Goal: Task Accomplishment & Management: Use online tool/utility

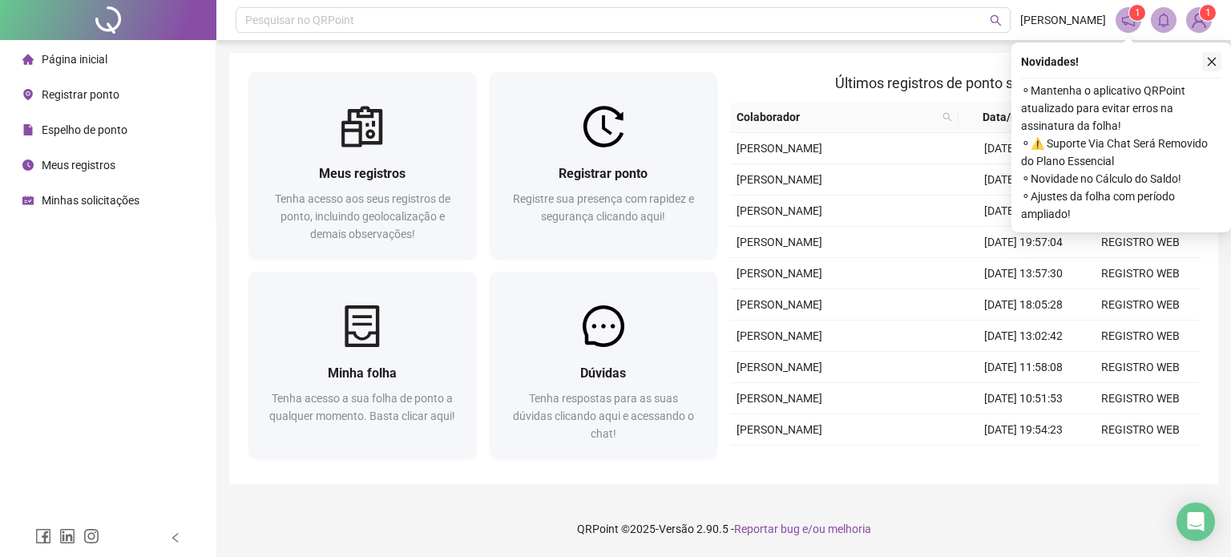
click at [1208, 60] on icon "close" at bounding box center [1211, 61] width 11 height 11
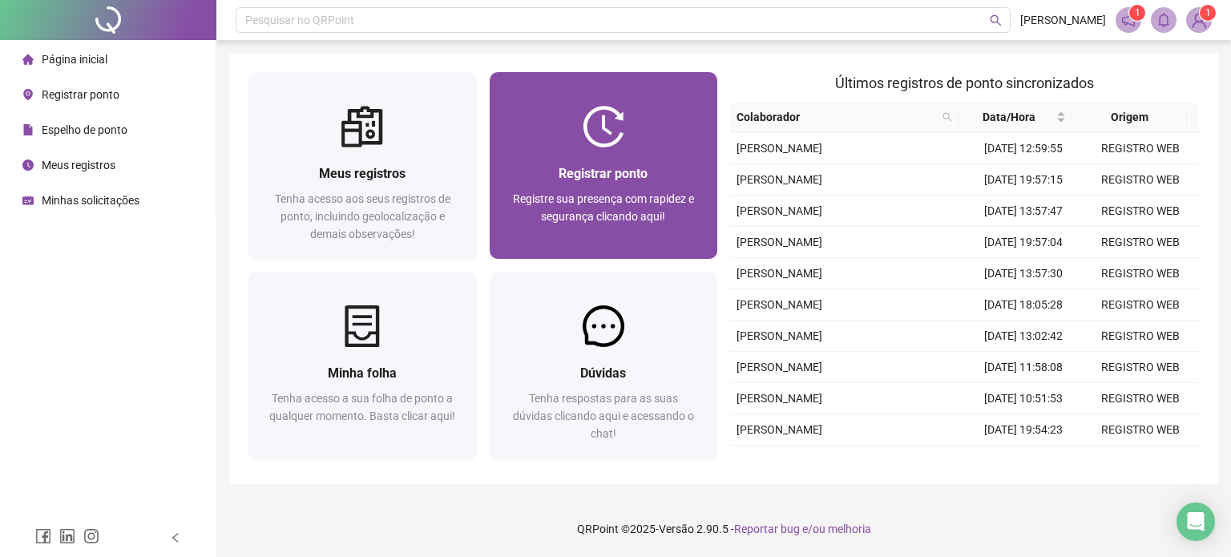
click at [566, 111] on div at bounding box center [603, 127] width 228 height 42
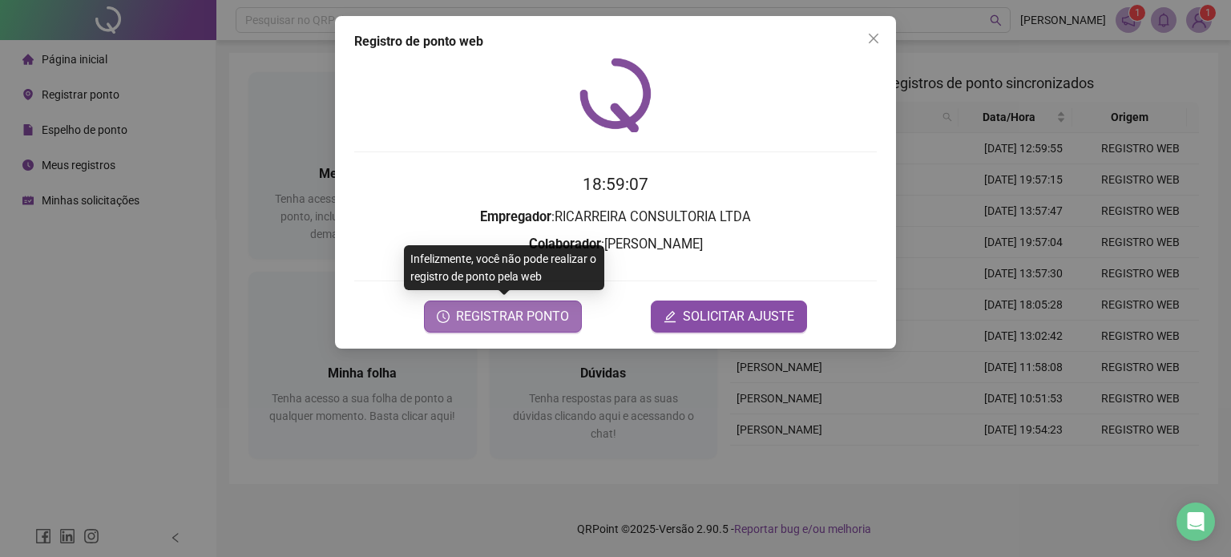
click at [550, 315] on span "REGISTRAR PONTO" at bounding box center [512, 316] width 113 height 19
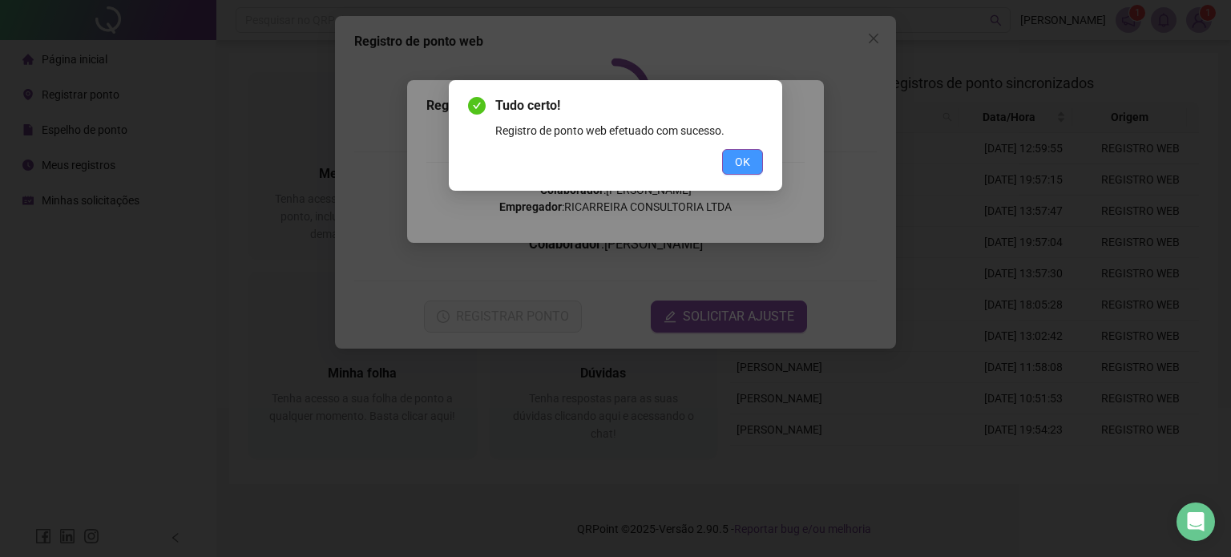
click at [735, 162] on span "OK" at bounding box center [742, 162] width 15 height 18
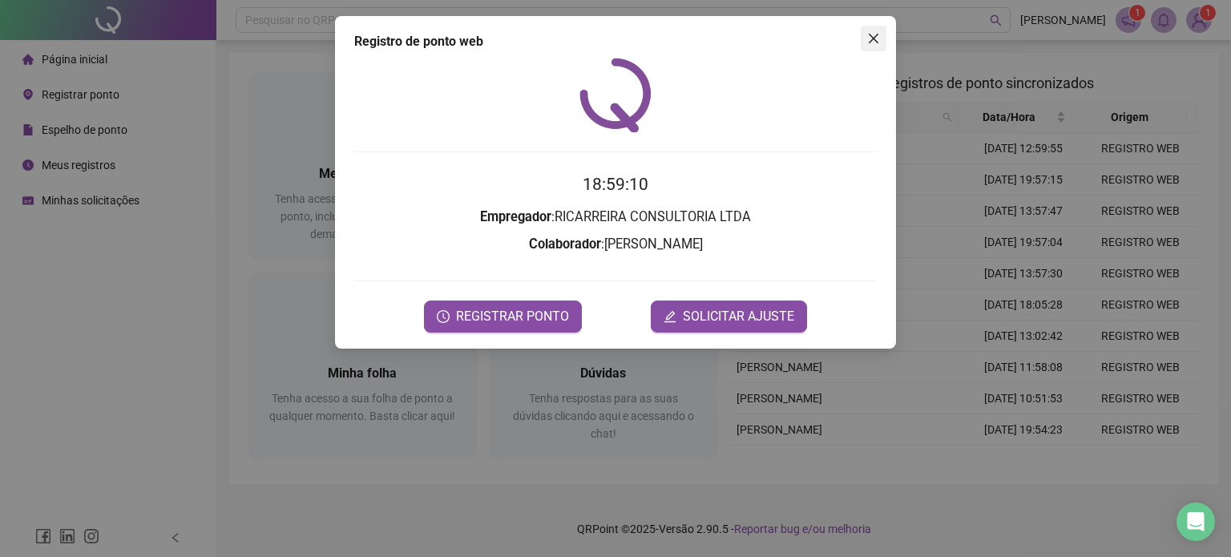
click at [867, 38] on icon "close" at bounding box center [873, 38] width 13 height 13
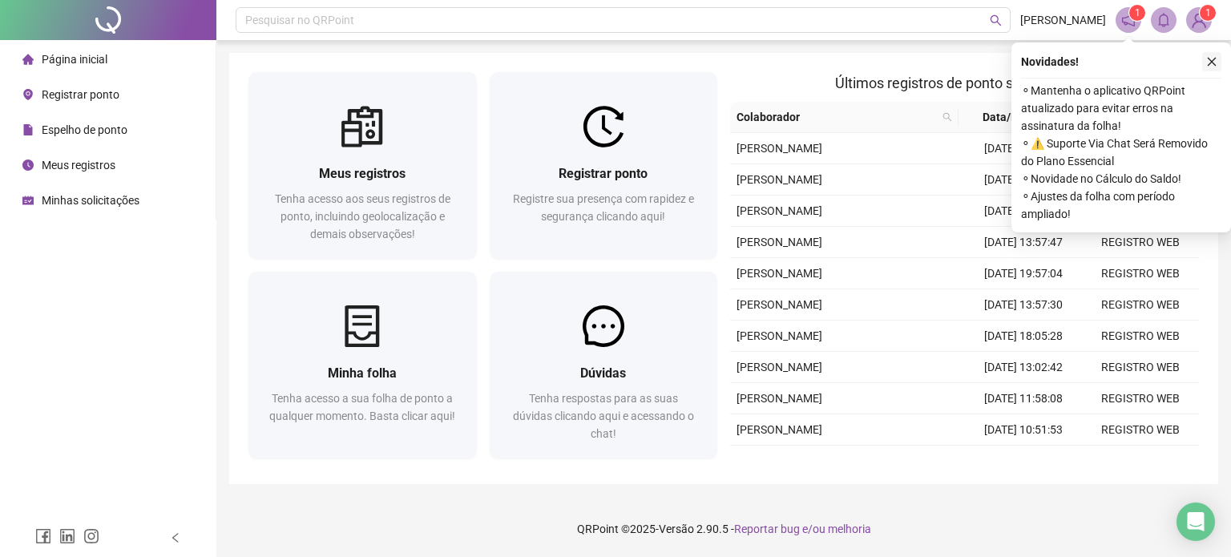
click at [1210, 56] on icon "close" at bounding box center [1211, 61] width 11 height 11
